Goal: Go to known website: Go to known website

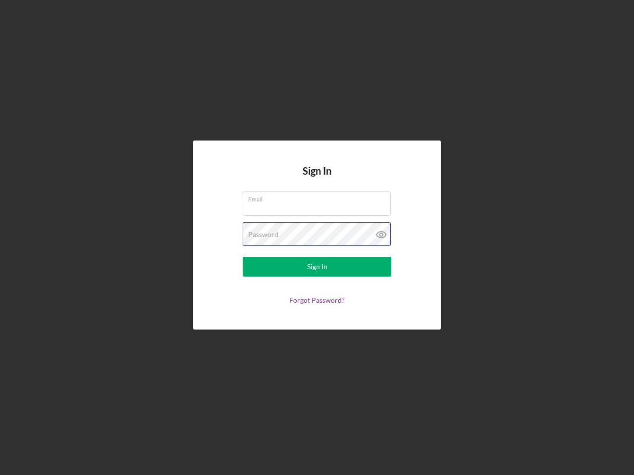
click at [317, 238] on div "Password" at bounding box center [317, 234] width 149 height 25
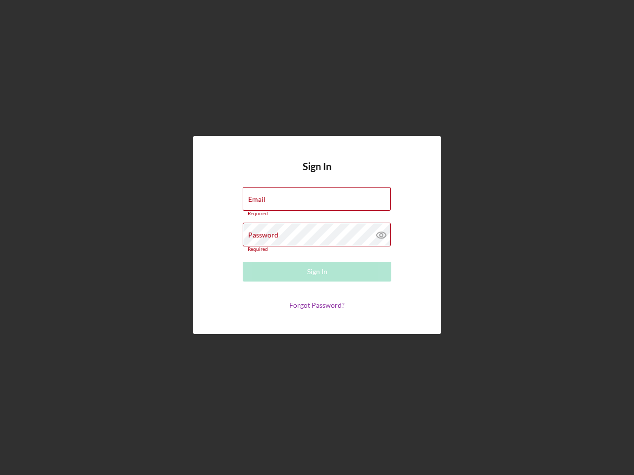
click at [381, 235] on icon at bounding box center [381, 235] width 25 height 25
